Goal: Task Accomplishment & Management: Manage account settings

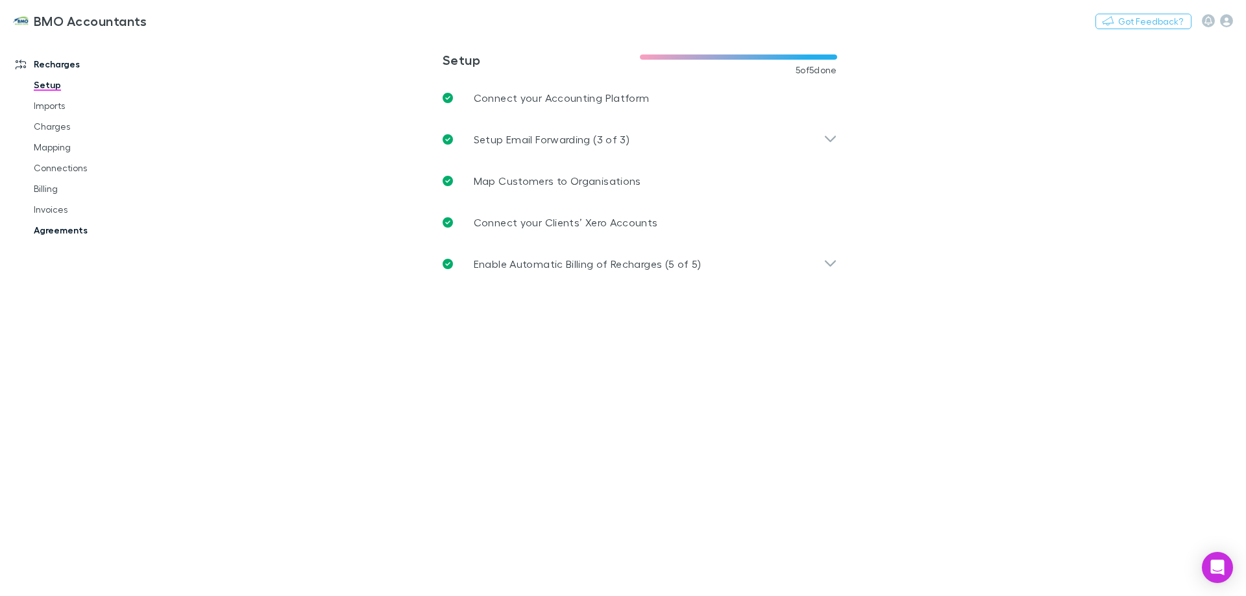
click at [72, 230] on link "Agreements" at bounding box center [98, 230] width 154 height 21
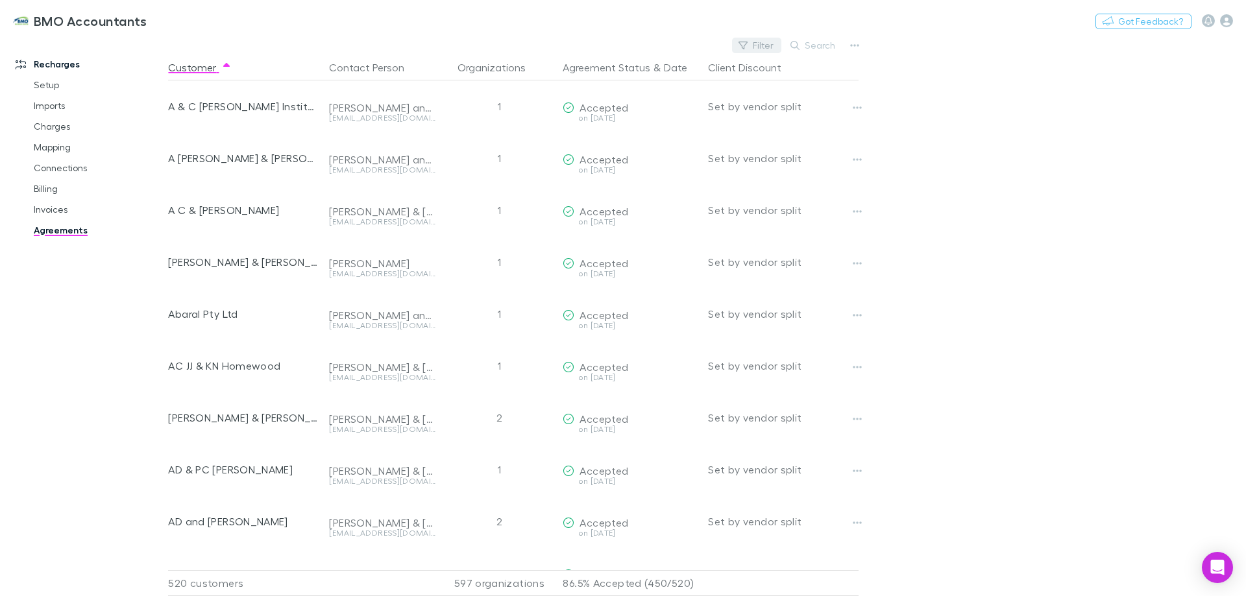
click at [762, 42] on button "Filter" at bounding box center [756, 46] width 49 height 16
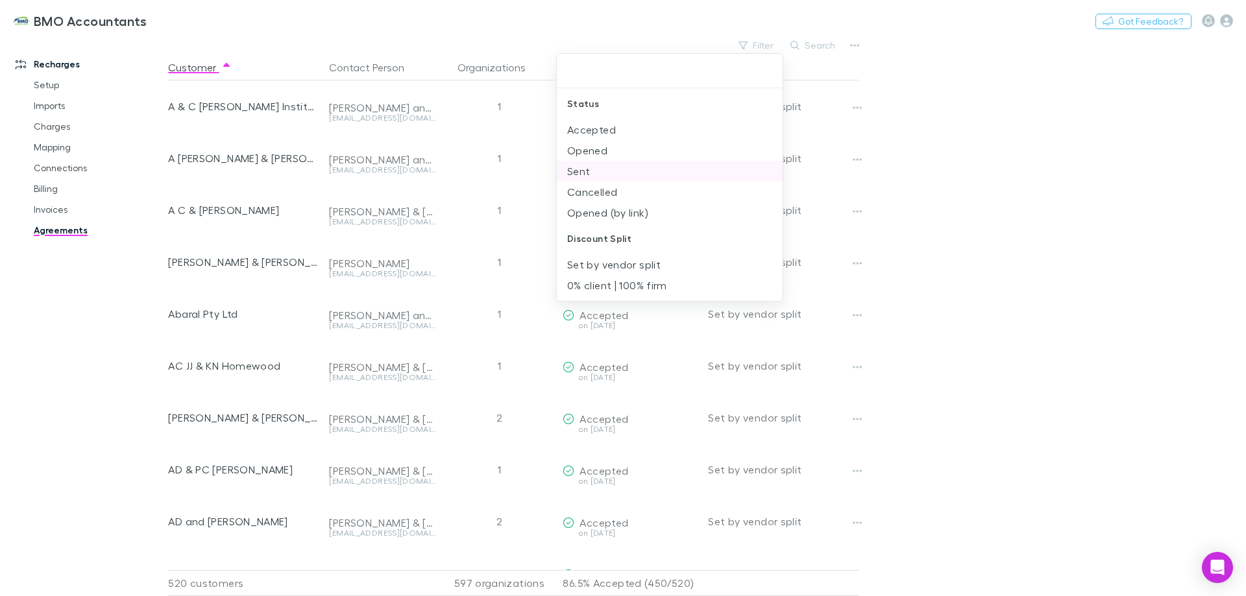
click at [612, 149] on li "Opened" at bounding box center [670, 150] width 226 height 21
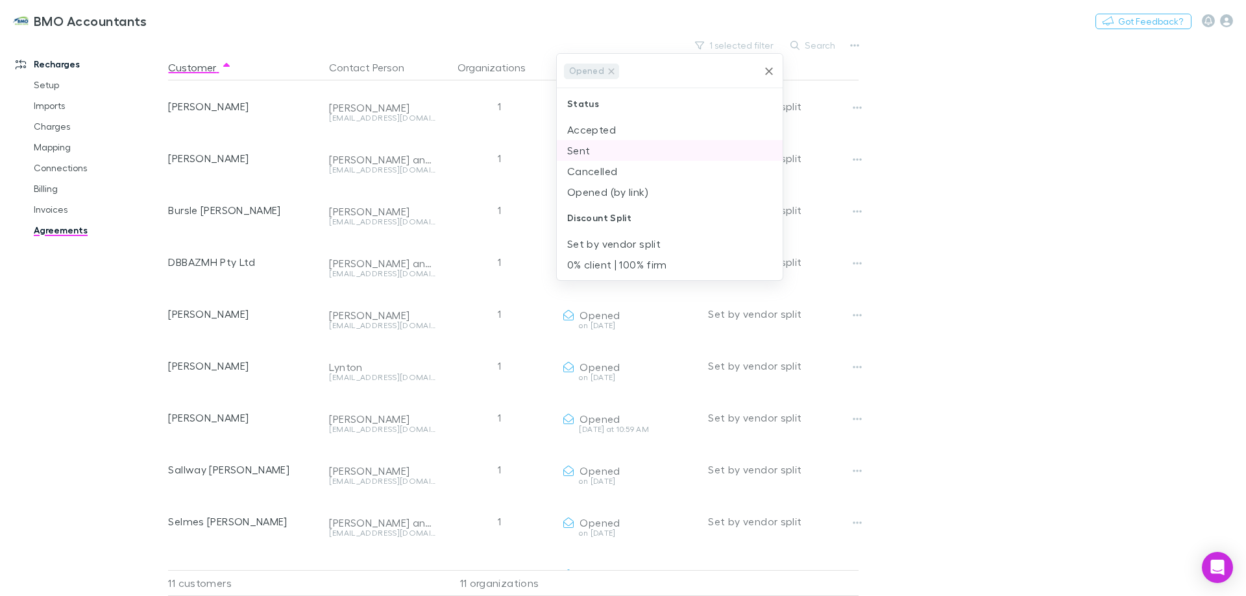
click at [605, 154] on li "Sent" at bounding box center [670, 150] width 226 height 21
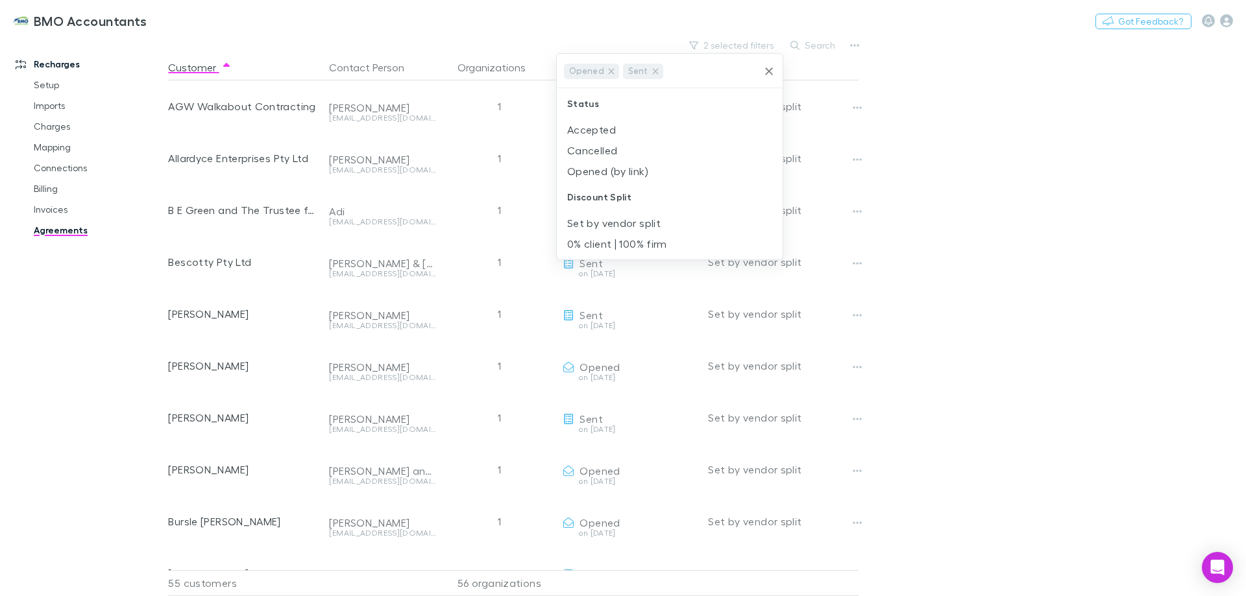
click at [969, 165] on div at bounding box center [623, 298] width 1246 height 596
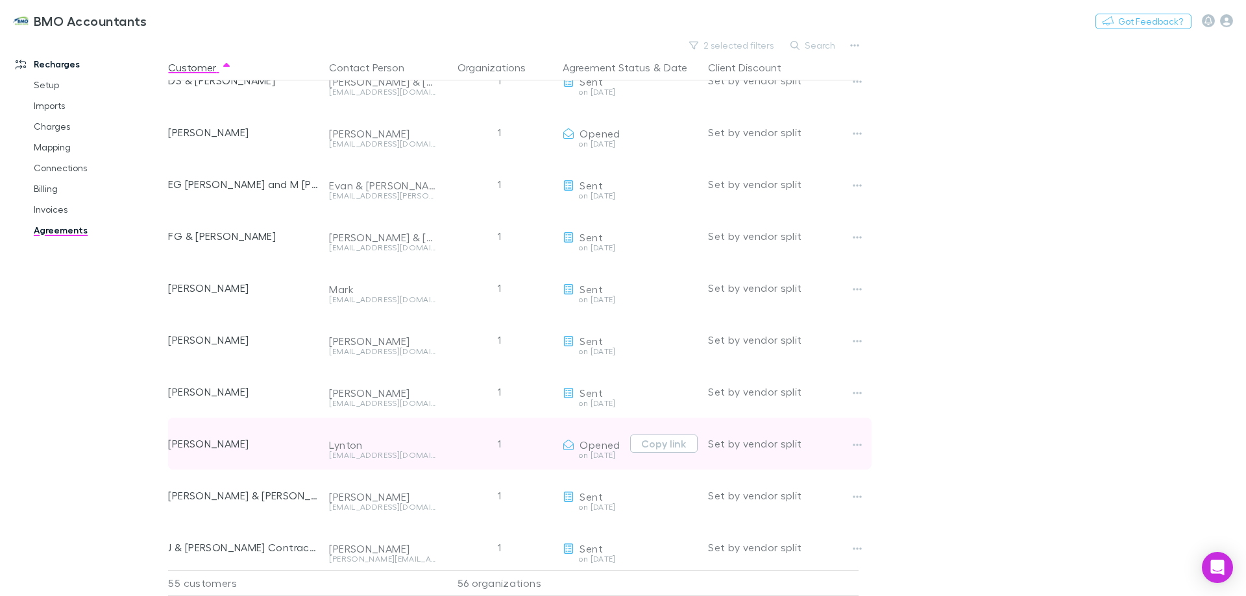
scroll to position [973, 0]
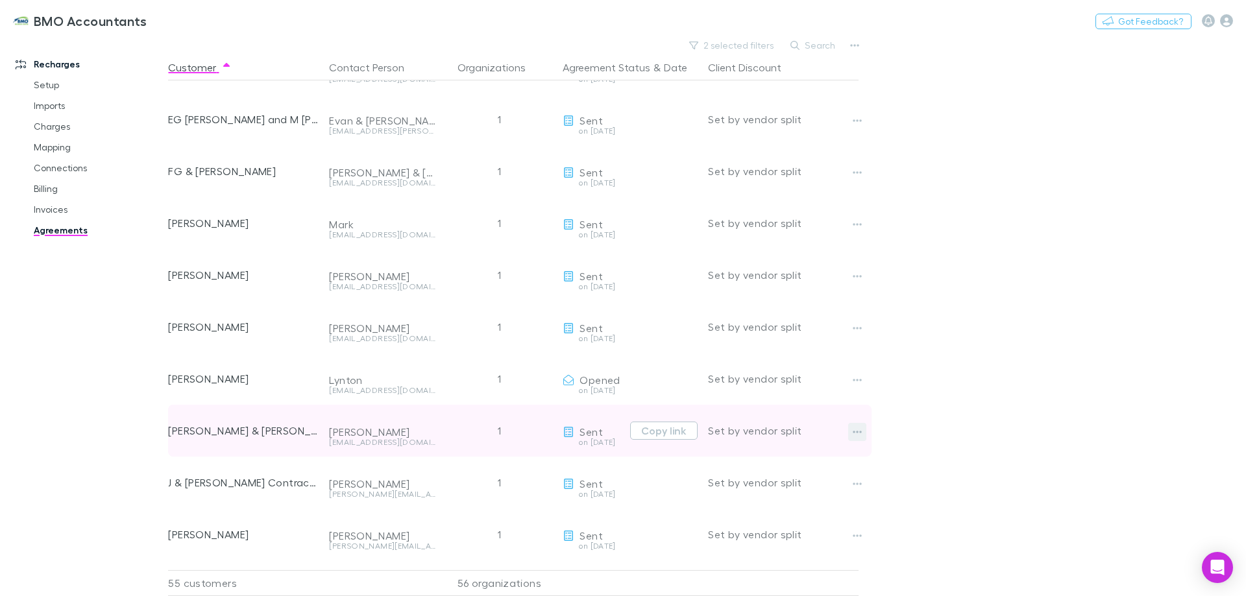
click at [859, 428] on icon "button" at bounding box center [857, 432] width 9 height 10
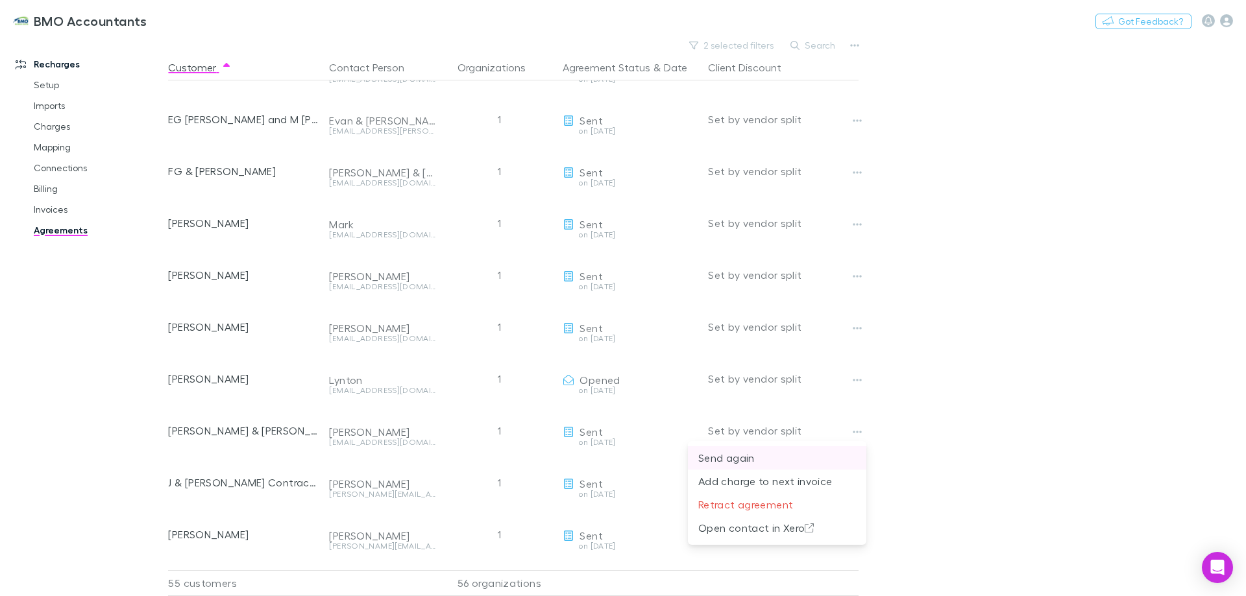
click at [733, 459] on p "Send again" at bounding box center [777, 458] width 158 height 16
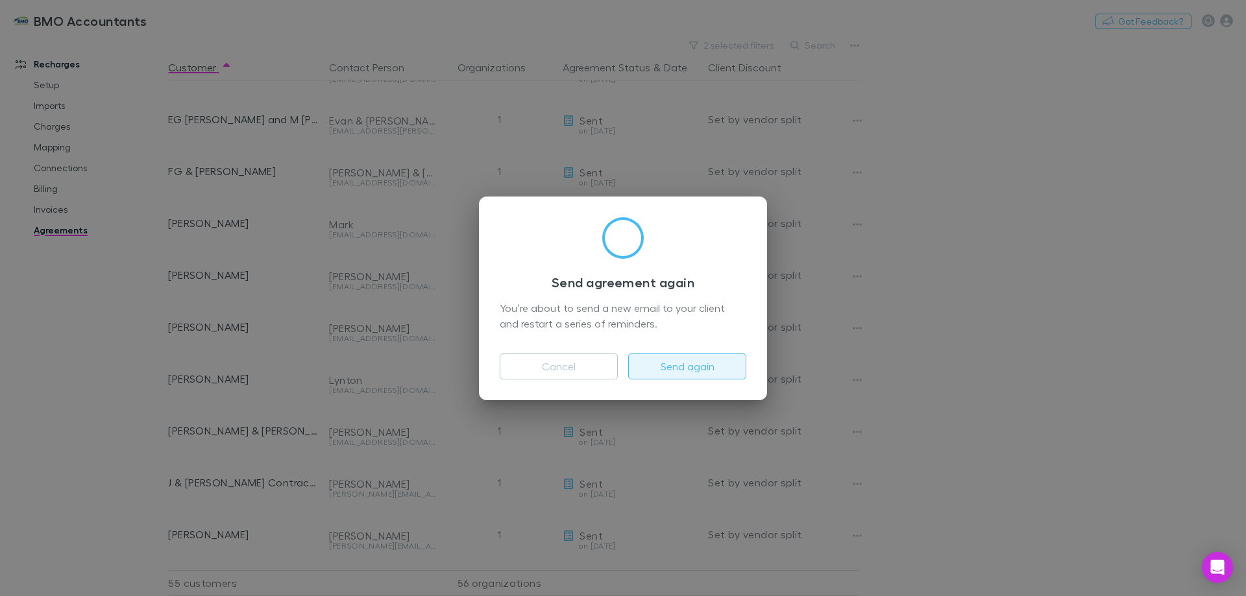
click at [694, 366] on button "Send again" at bounding box center [687, 367] width 118 height 26
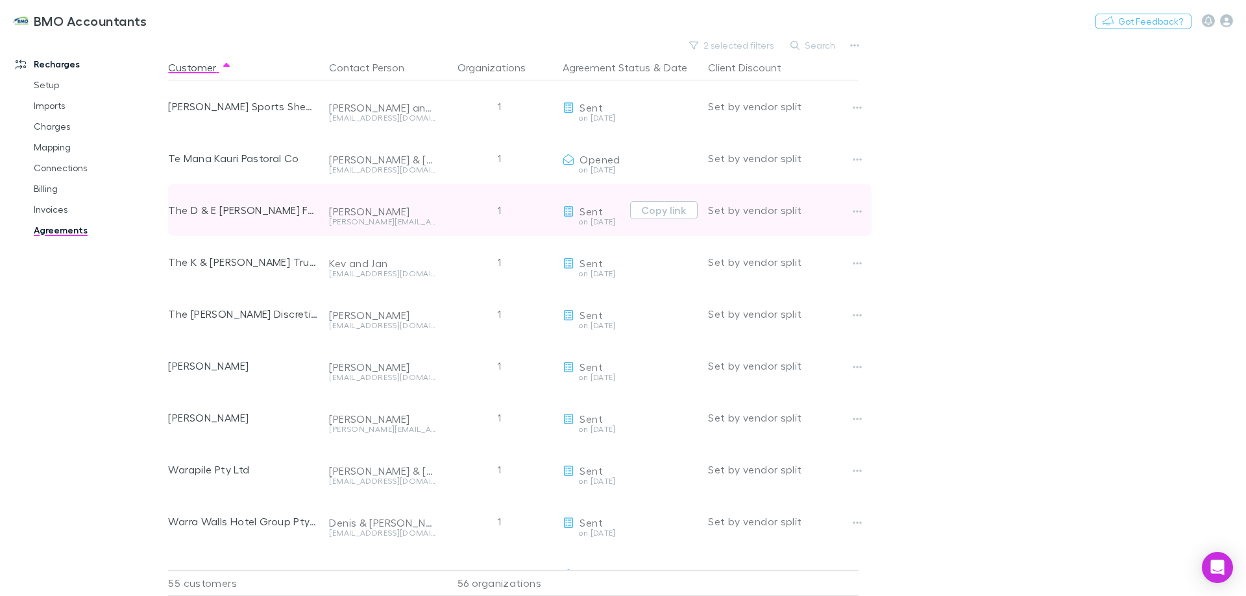
scroll to position [2376, 0]
